Goal: Task Accomplishment & Management: Use online tool/utility

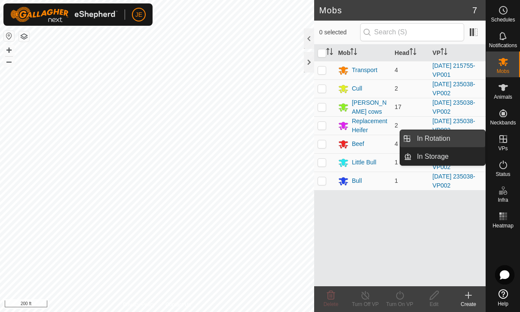
click at [461, 137] on link "In Rotation" at bounding box center [448, 138] width 73 height 17
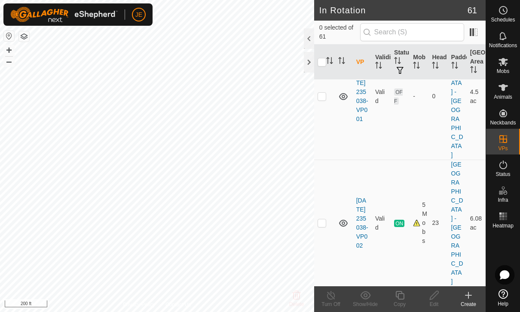
scroll to position [190, 0]
click at [324, 292] on span at bounding box center [321, 295] width 7 height 7
click at [324, 305] on td at bounding box center [324, 313] width 21 height 17
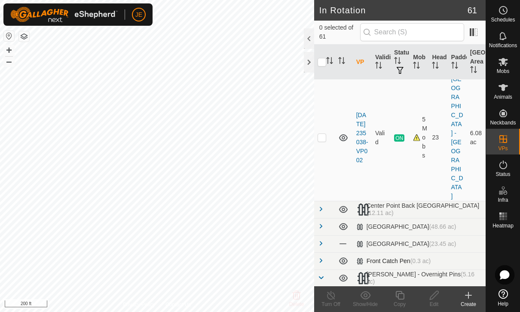
scroll to position [269, 0]
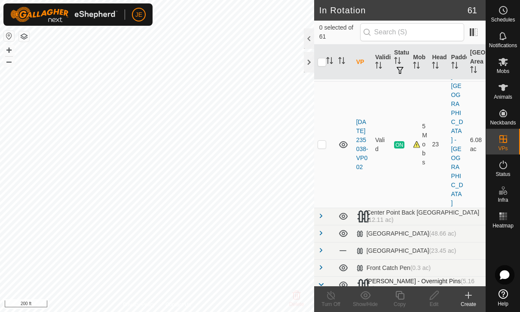
click at [324, 277] on td at bounding box center [324, 285] width 21 height 17
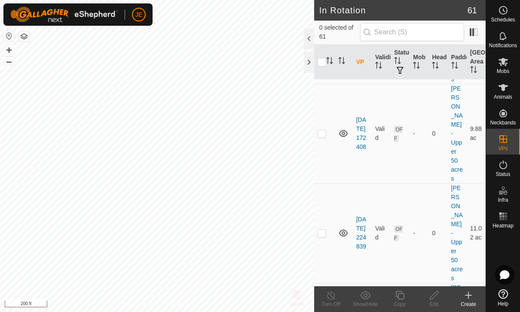
scroll to position [1293, 0]
checkbox input "true"
click at [398, 299] on icon at bounding box center [399, 295] width 9 height 9
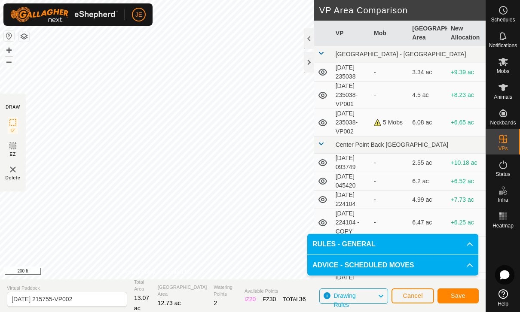
click at [467, 294] on button "Save" at bounding box center [457, 296] width 41 height 15
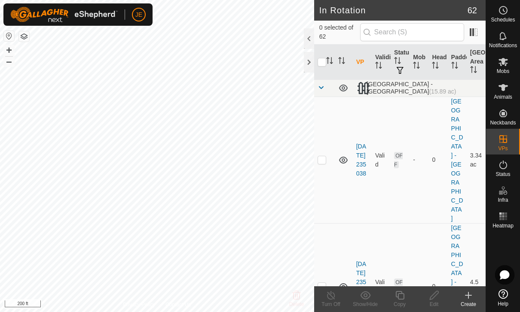
click at [508, 65] on icon at bounding box center [503, 62] width 10 height 10
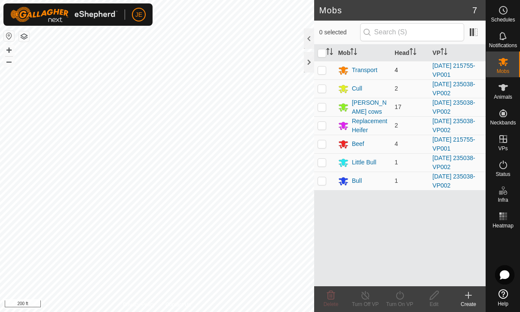
click at [325, 63] on td at bounding box center [324, 70] width 21 height 18
checkbox input "true"
click at [321, 147] on p-checkbox at bounding box center [322, 144] width 9 height 7
checkbox input "true"
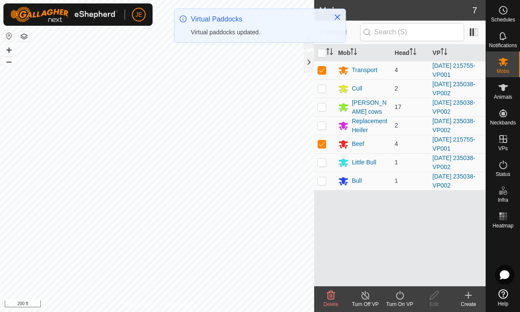
click at [401, 296] on icon at bounding box center [400, 296] width 11 height 10
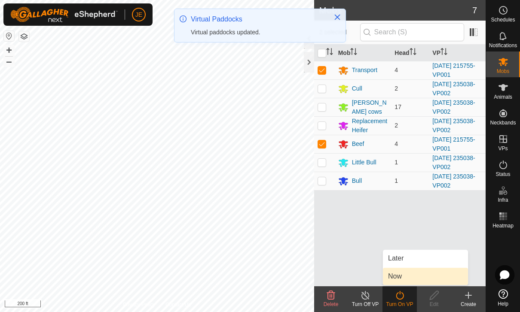
click at [409, 275] on link "Now" at bounding box center [425, 276] width 85 height 17
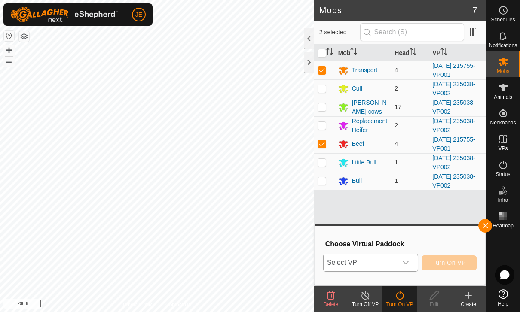
click at [406, 260] on icon "dropdown trigger" at bounding box center [405, 263] width 7 height 7
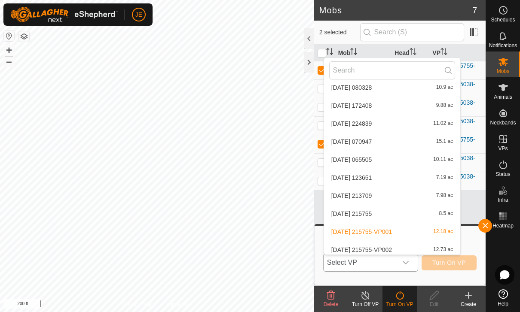
scroll to position [1085, 0]
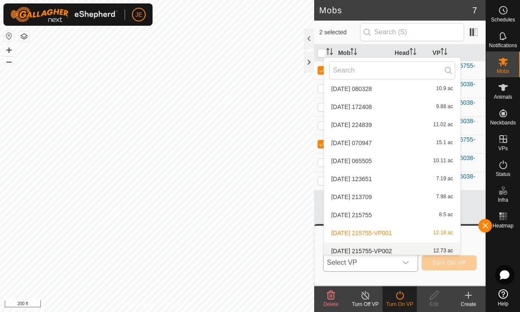
click at [395, 246] on div "[DATE] 215755-VP002 12.73 ac" at bounding box center [392, 251] width 126 height 10
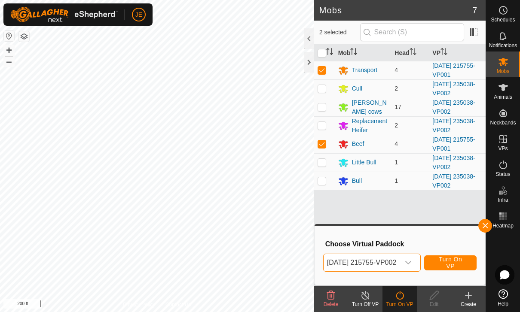
click at [464, 261] on span "Turn On VP" at bounding box center [450, 263] width 31 height 14
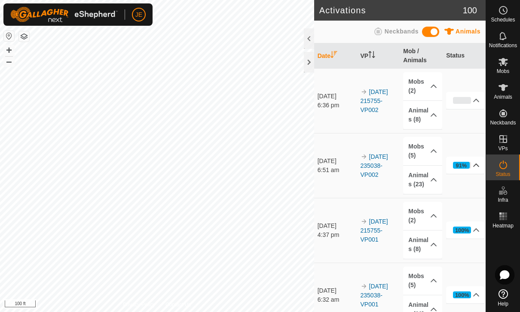
click at [477, 165] on icon at bounding box center [476, 165] width 7 height 7
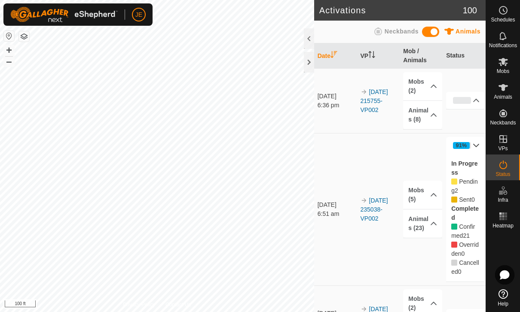
click at [471, 165] on label "In Progress" at bounding box center [464, 168] width 26 height 16
click at [465, 184] on span "Pending" at bounding box center [464, 186] width 27 height 16
click at [467, 208] on label "Completed" at bounding box center [465, 213] width 28 height 16
click at [432, 222] on icon at bounding box center [433, 223] width 7 height 7
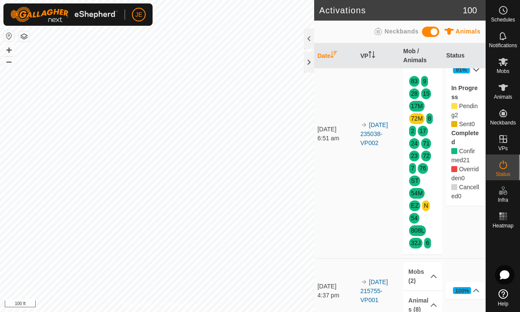
scroll to position [122, 0]
